Goal: Browse casually: Explore the website without a specific task or goal

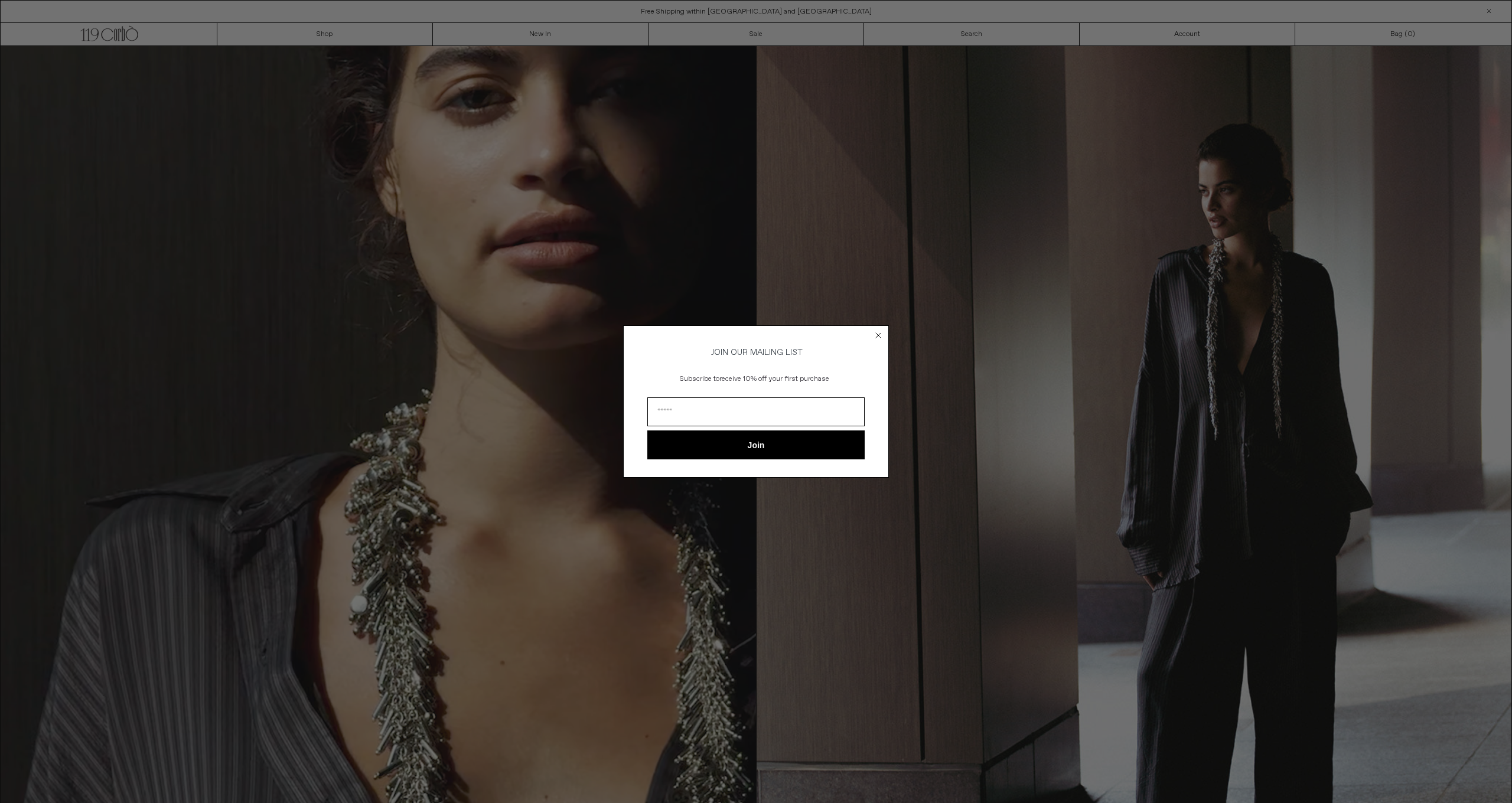
click at [878, 334] on icon "Close dialog" at bounding box center [878, 335] width 5 height 5
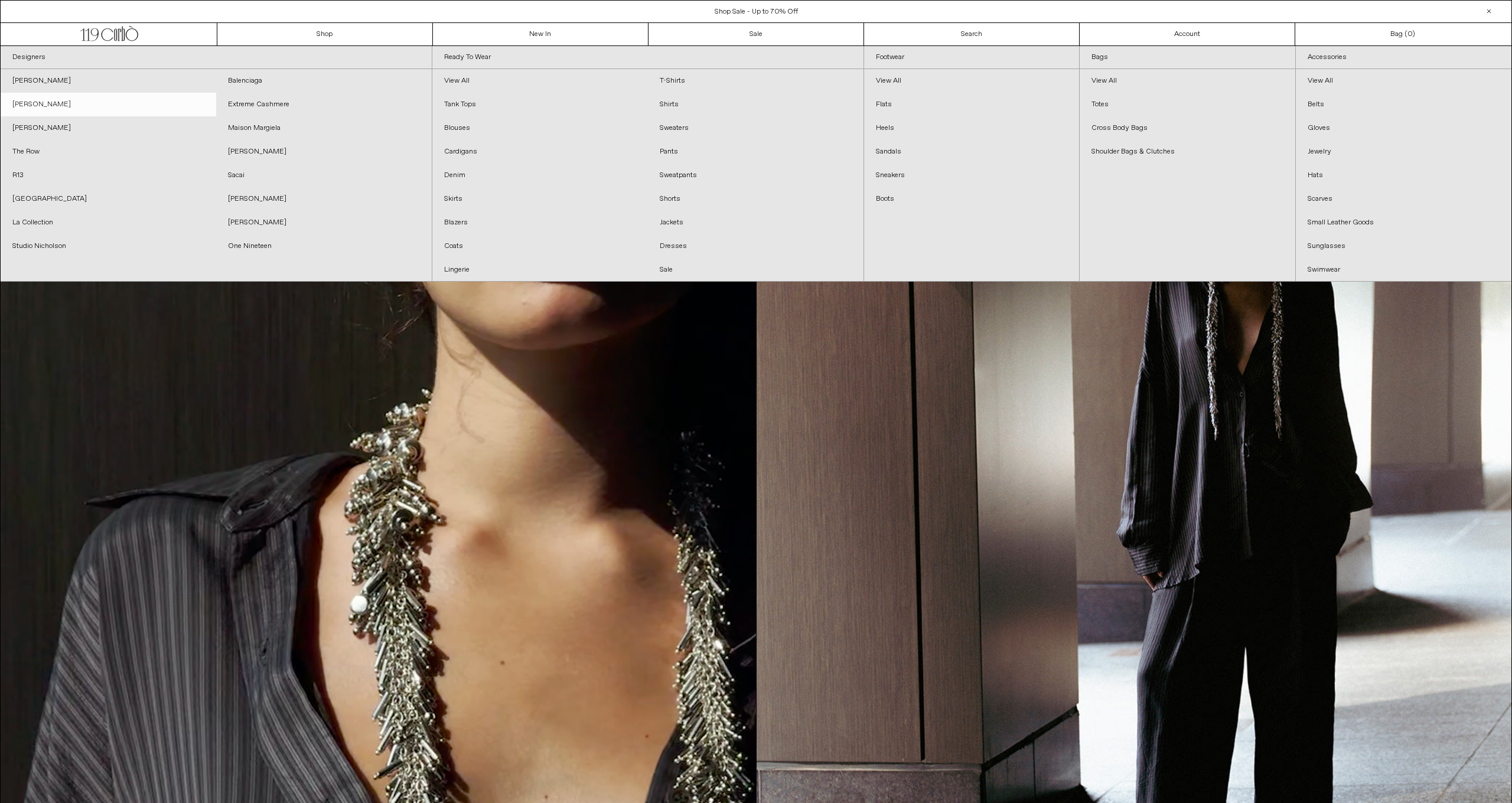
click at [55, 104] on link "[PERSON_NAME]" at bounding box center [108, 105] width 215 height 24
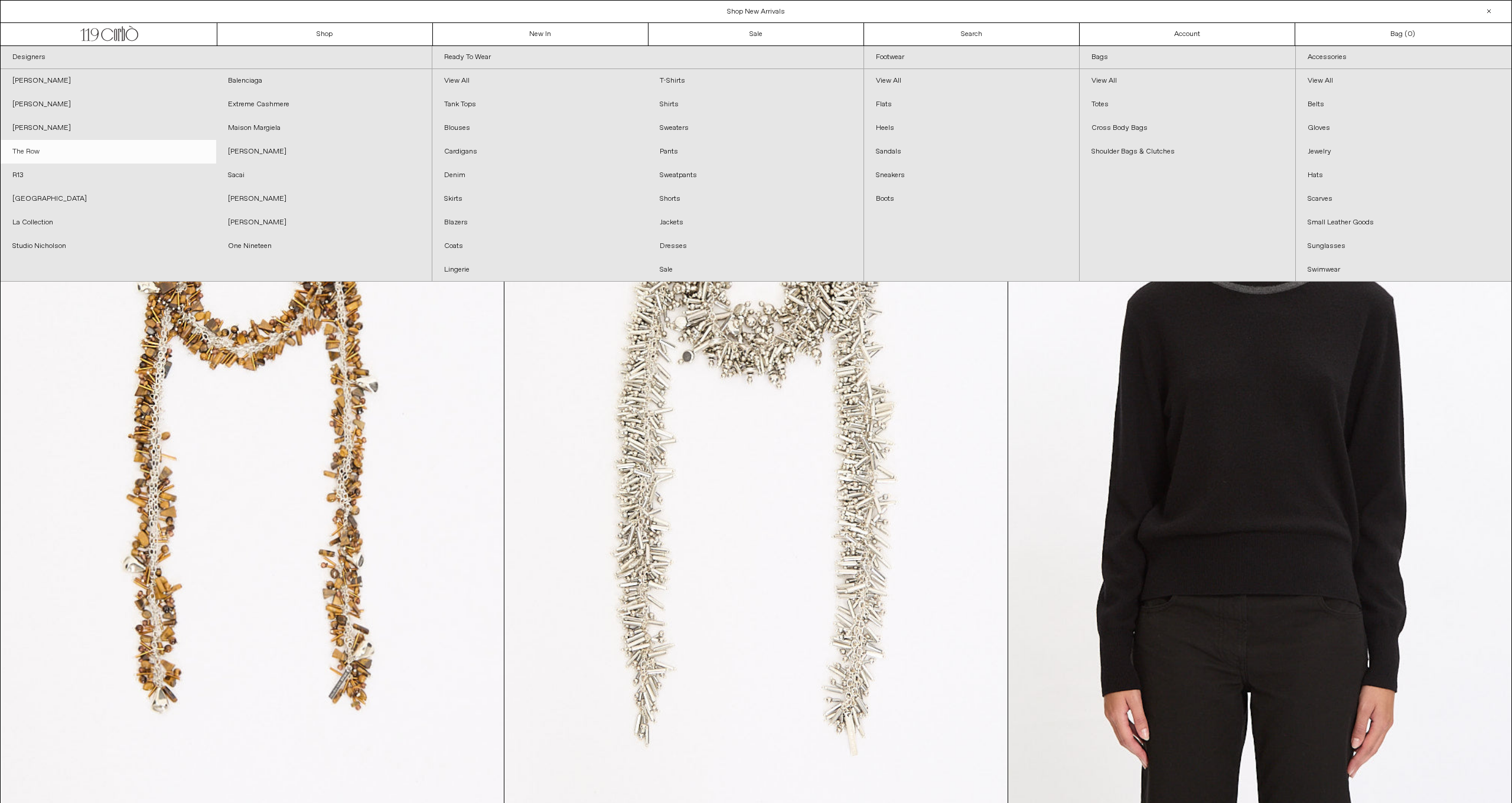
click at [38, 155] on link "The Row" at bounding box center [108, 152] width 215 height 24
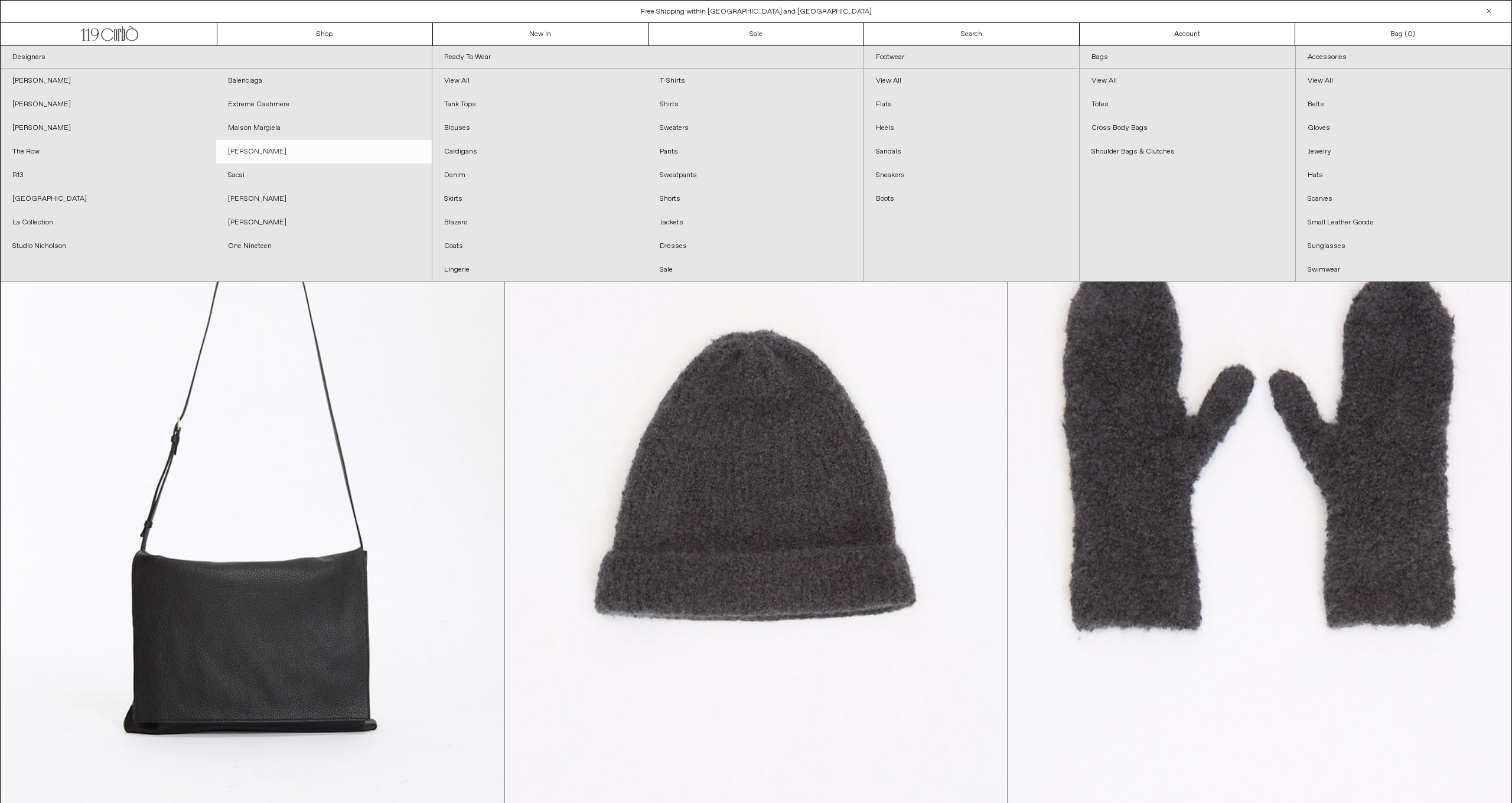
click at [265, 148] on link "[PERSON_NAME]" at bounding box center [323, 152] width 215 height 24
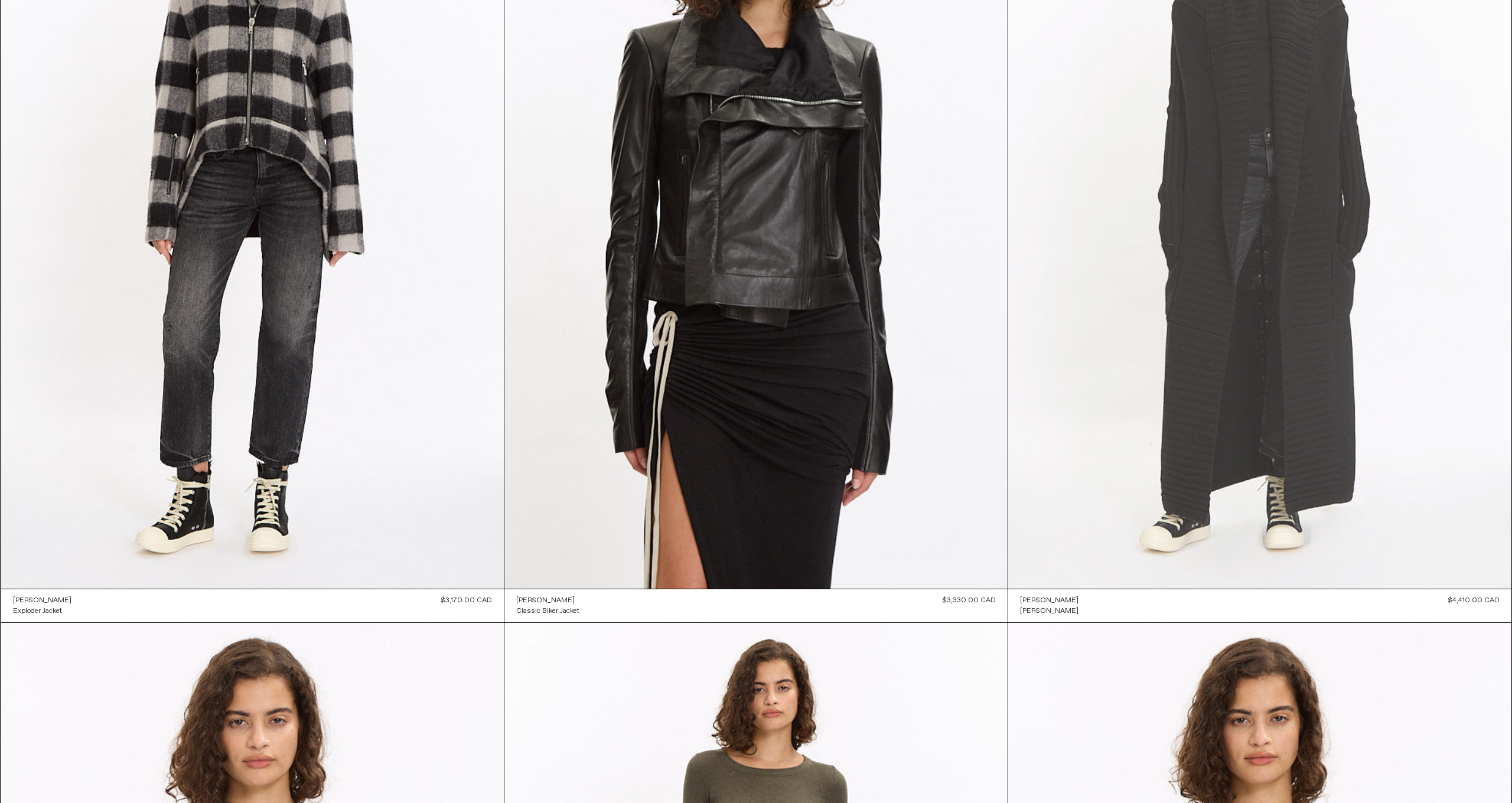
scroll to position [1029, 0]
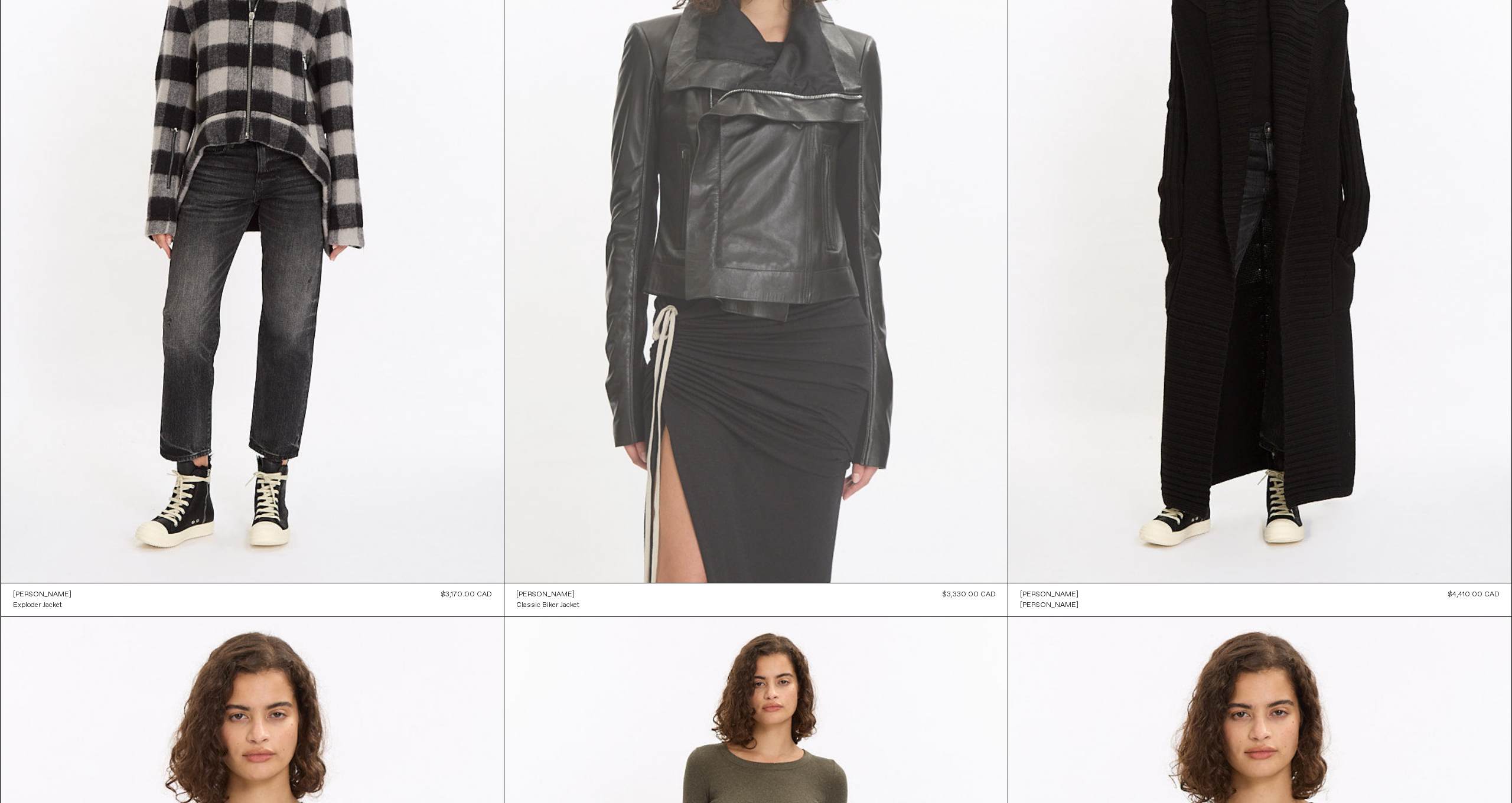
click at [894, 221] on at bounding box center [756, 206] width 503 height 754
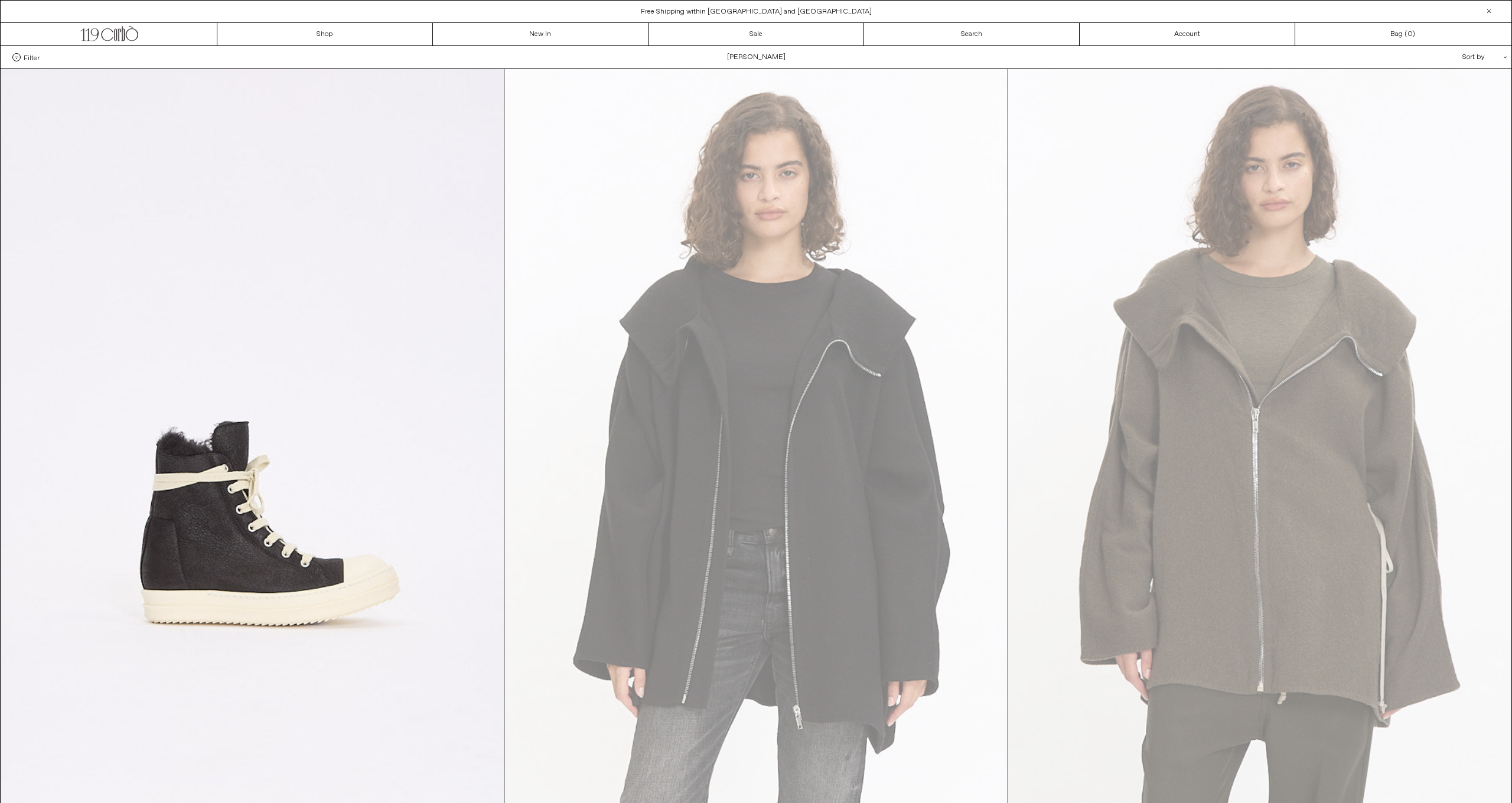
scroll to position [0, 0]
click at [105, 38] on icon ".cls-1, .cls-2 { fill: #231f20; stroke: #231f20; stroke-miterlimit: 10; stroke-…" at bounding box center [109, 32] width 58 height 17
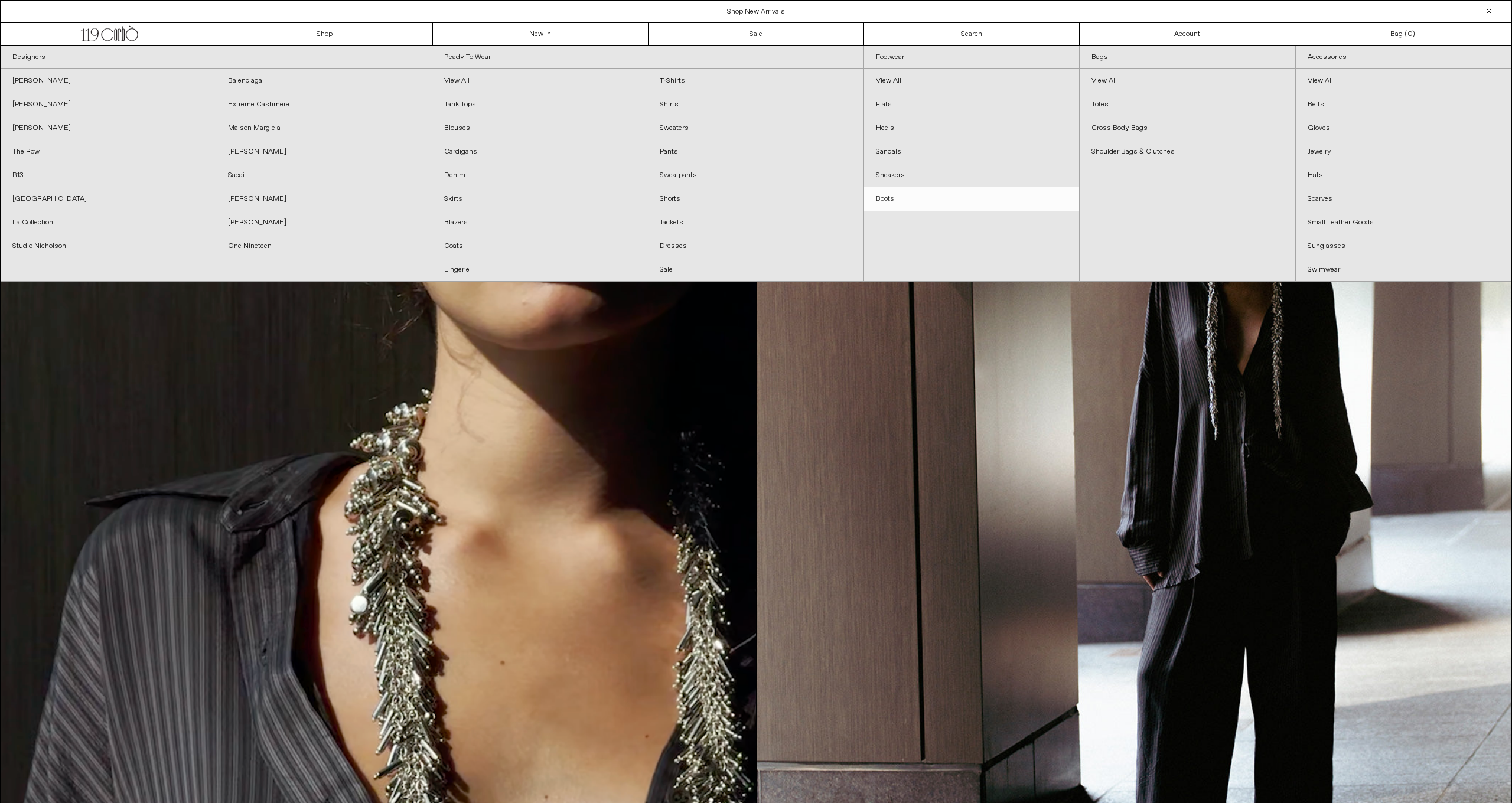
click at [888, 197] on link "Boots" at bounding box center [971, 199] width 215 height 24
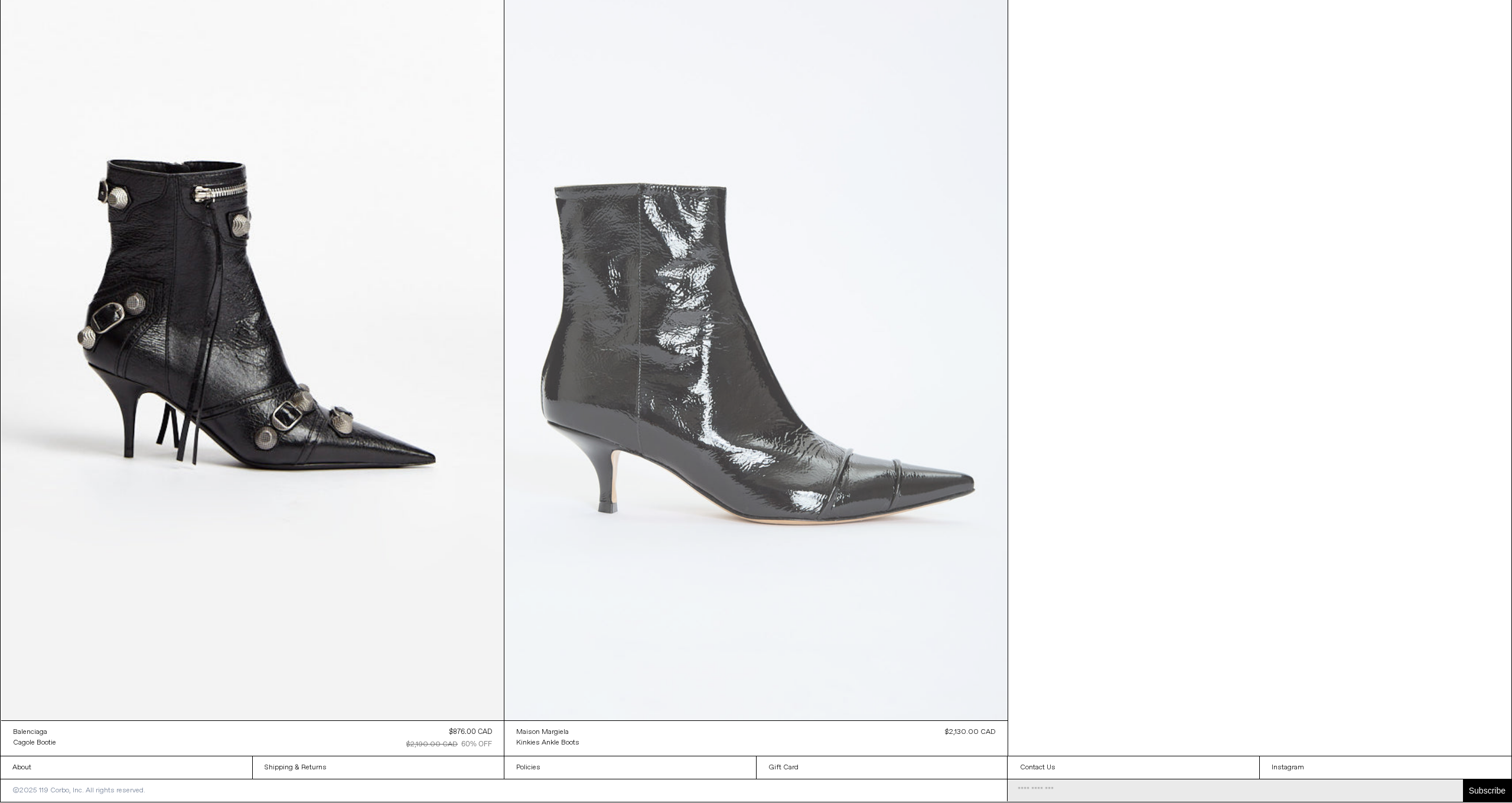
scroll to position [2474, 0]
